Goal: Information Seeking & Learning: Learn about a topic

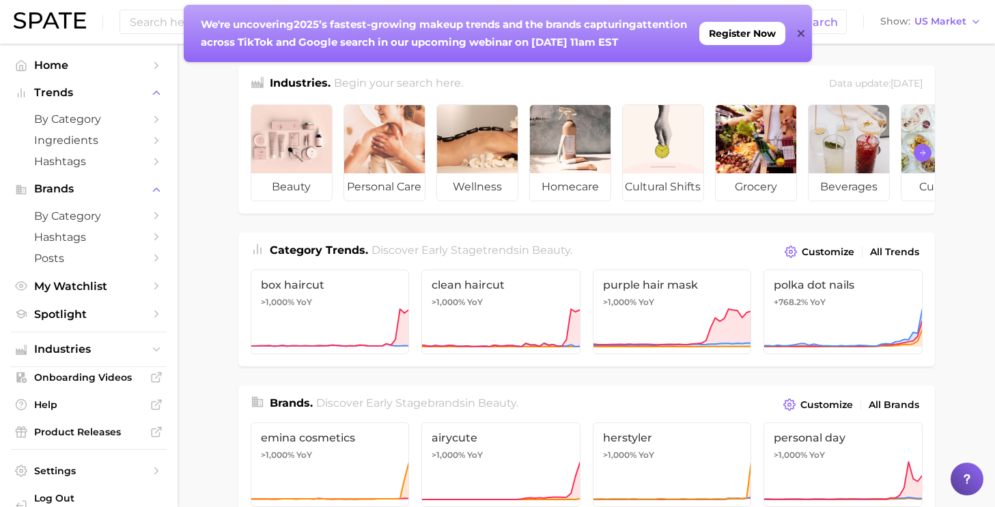
click at [923, 152] on icon "Scroll Right" at bounding box center [923, 153] width 8 height 11
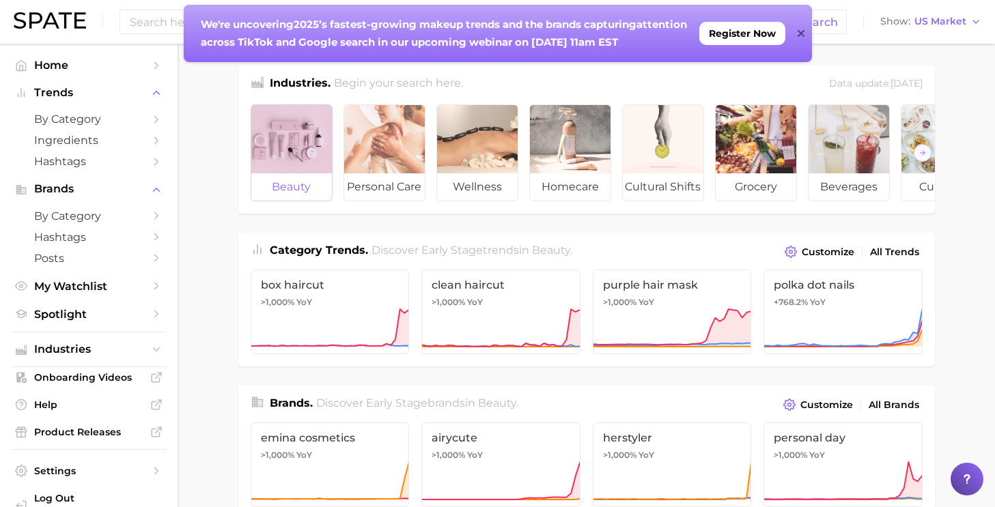
click at [282, 148] on div at bounding box center [291, 139] width 81 height 68
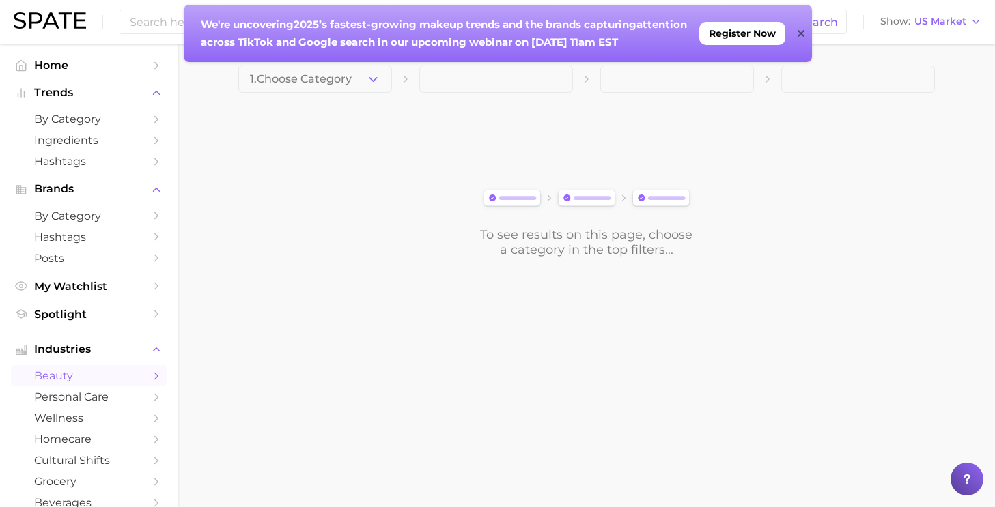
click at [801, 31] on icon at bounding box center [801, 33] width 7 height 11
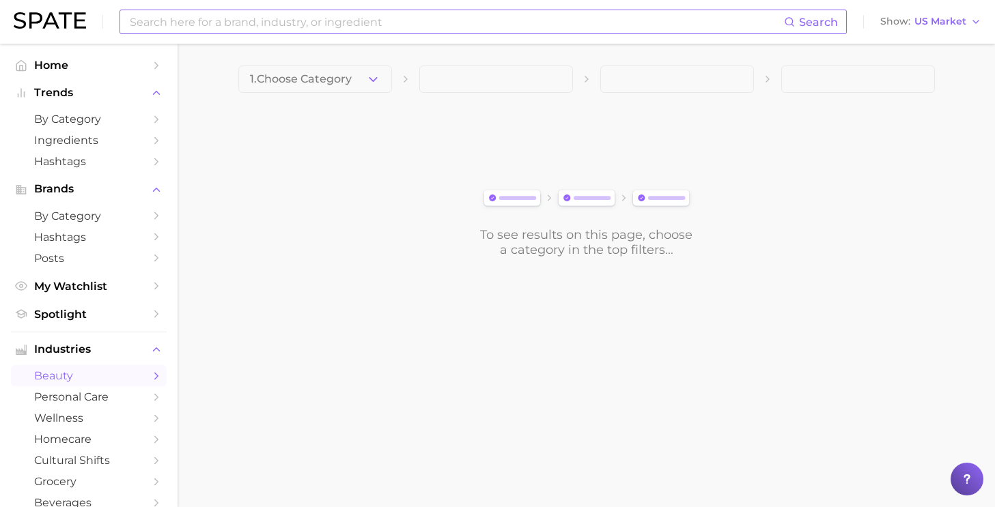
click at [789, 32] on span "Search" at bounding box center [811, 21] width 54 height 23
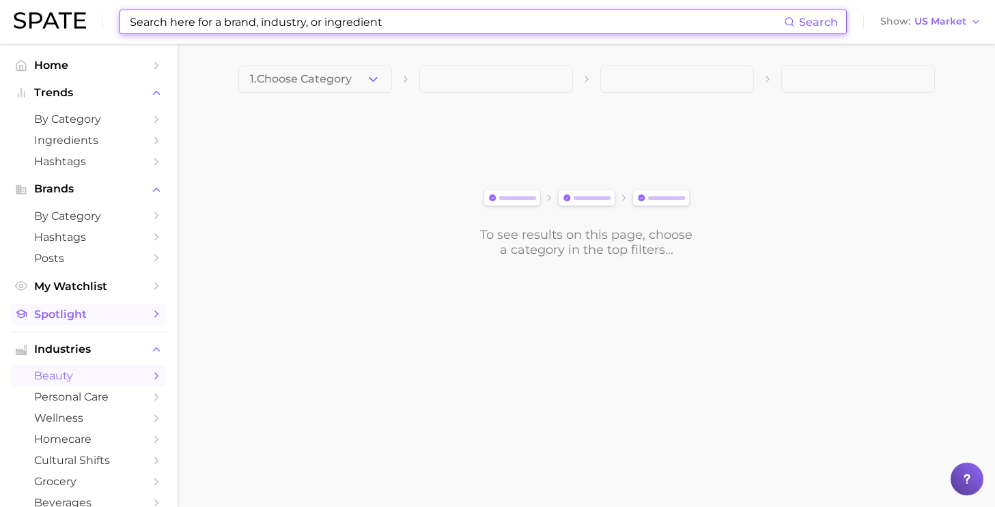
click at [100, 309] on link "Spotlight" at bounding box center [89, 314] width 156 height 21
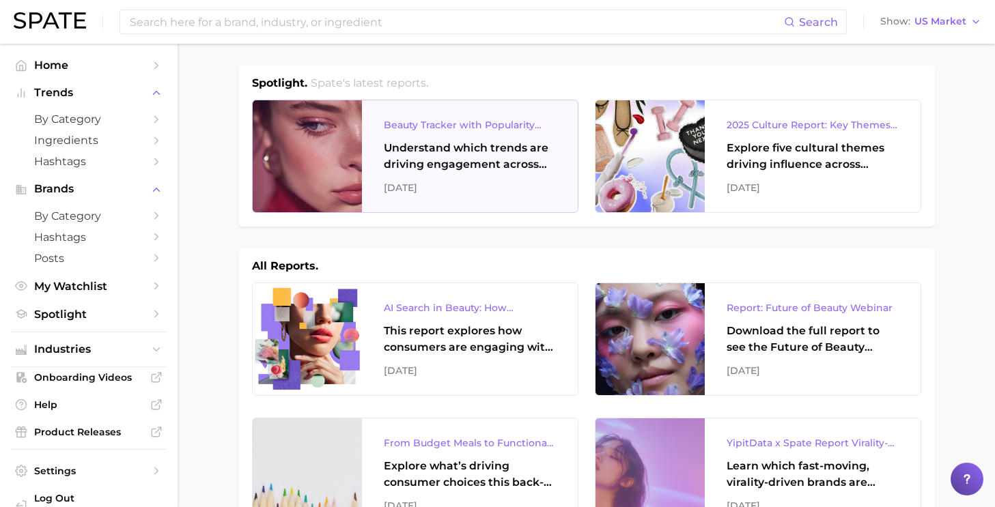
click at [437, 201] on div "Beauty Tracker with Popularity Index Understand which trends are driving engage…" at bounding box center [470, 156] width 216 height 112
